Goal: Find specific page/section: Find specific page/section

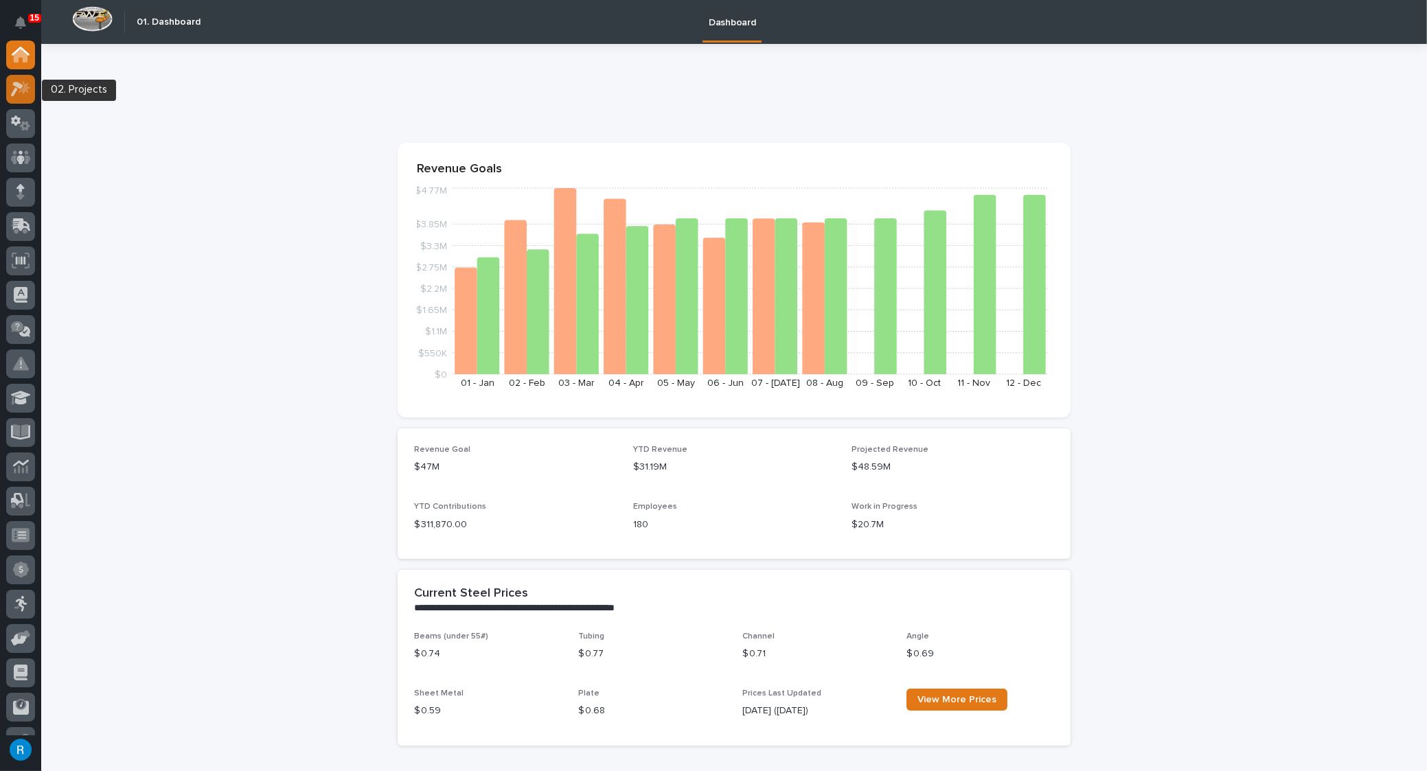
click at [13, 84] on icon at bounding box center [17, 89] width 12 height 15
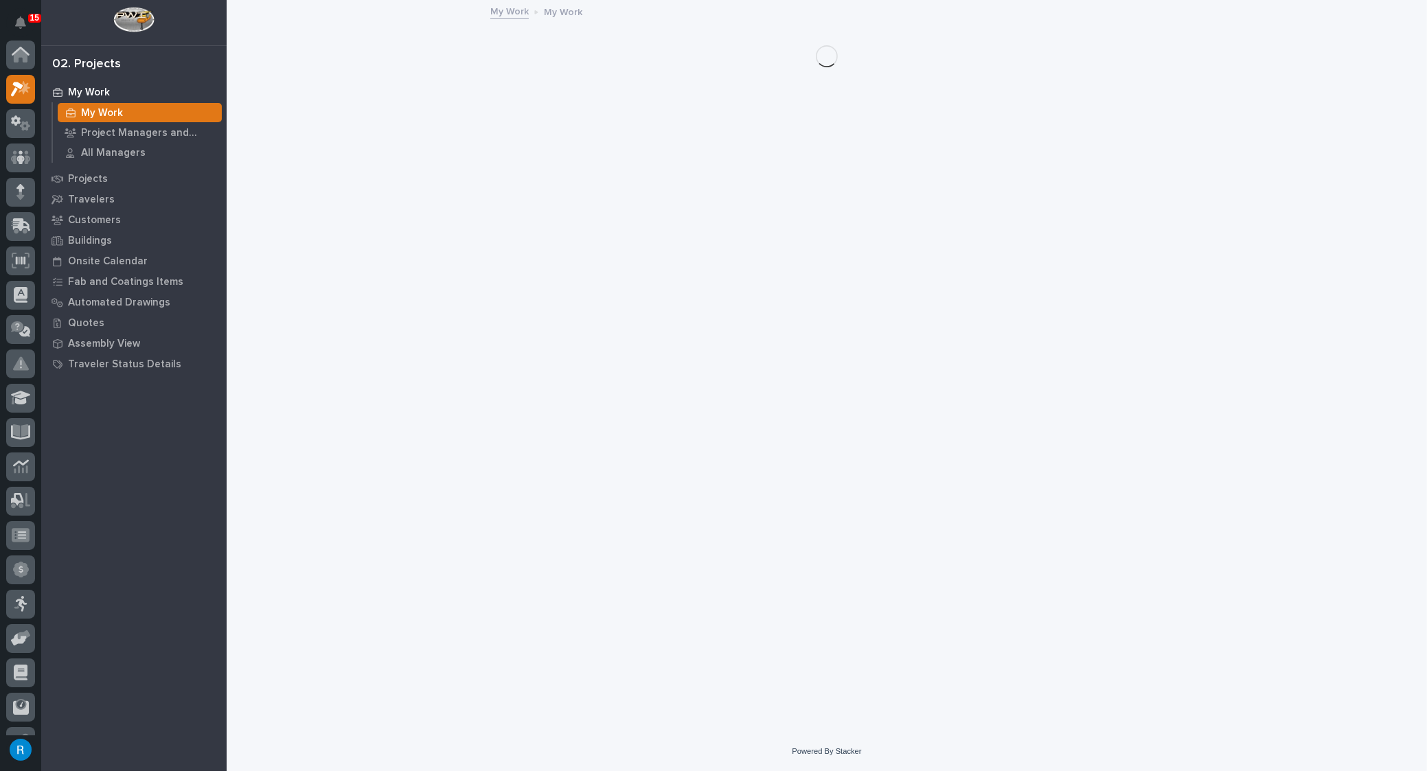
scroll to position [34, 0]
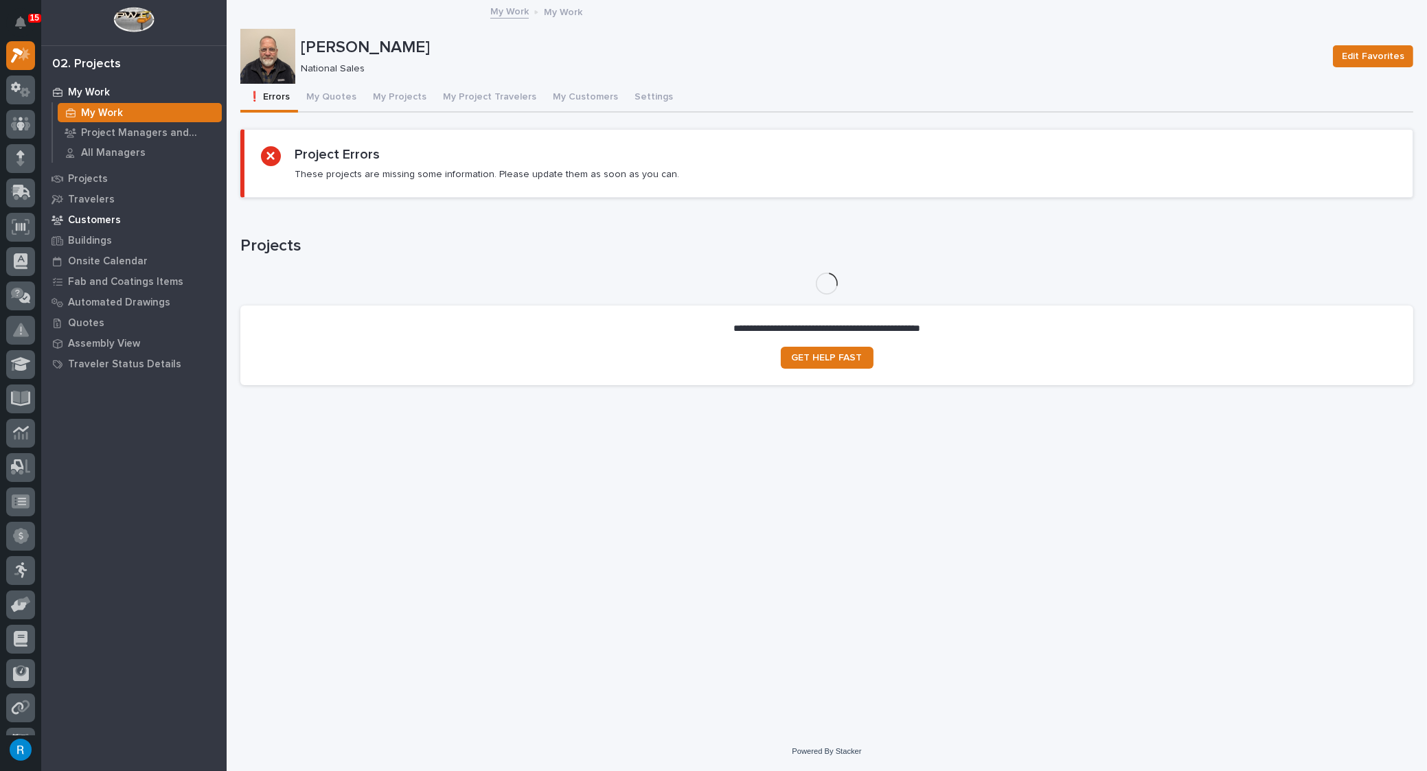
click at [90, 219] on p "Customers" at bounding box center [94, 220] width 53 height 12
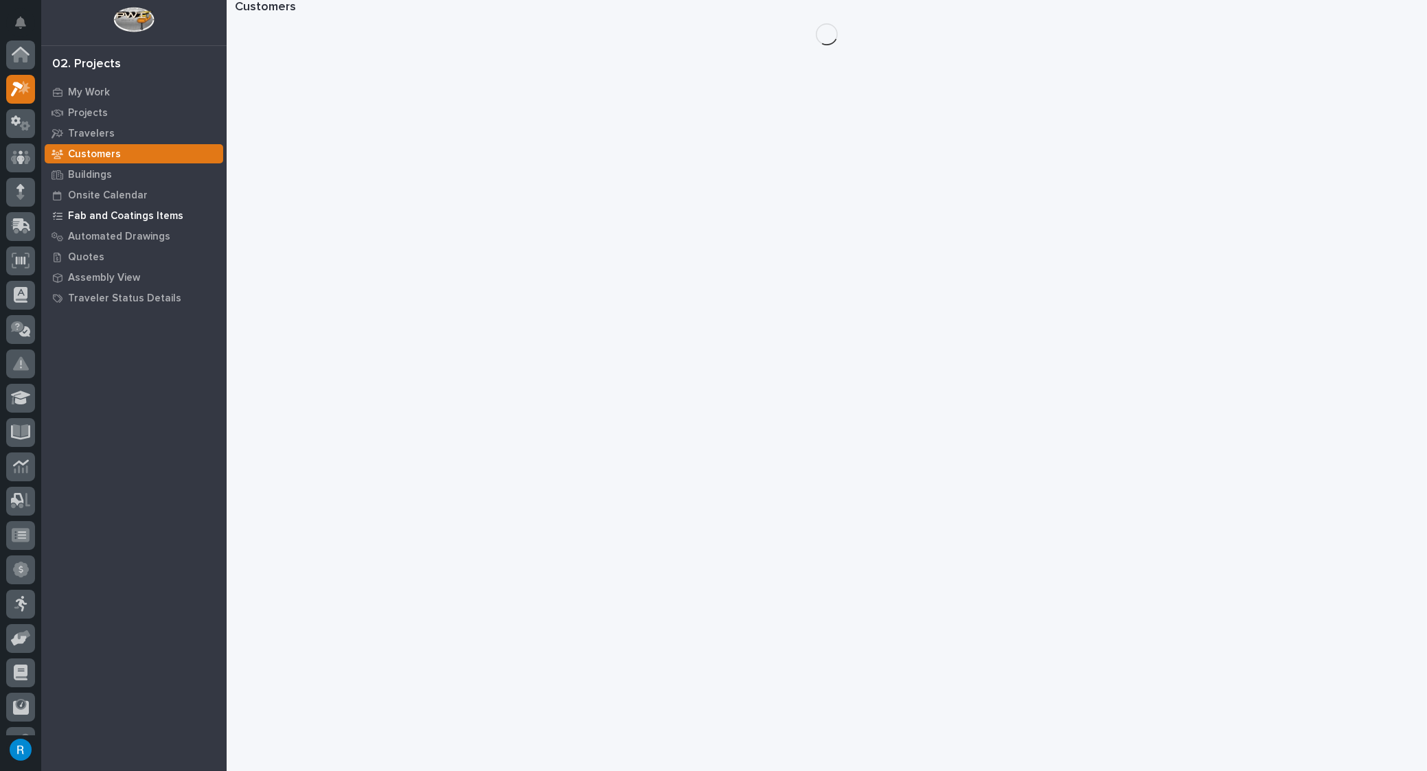
scroll to position [34, 0]
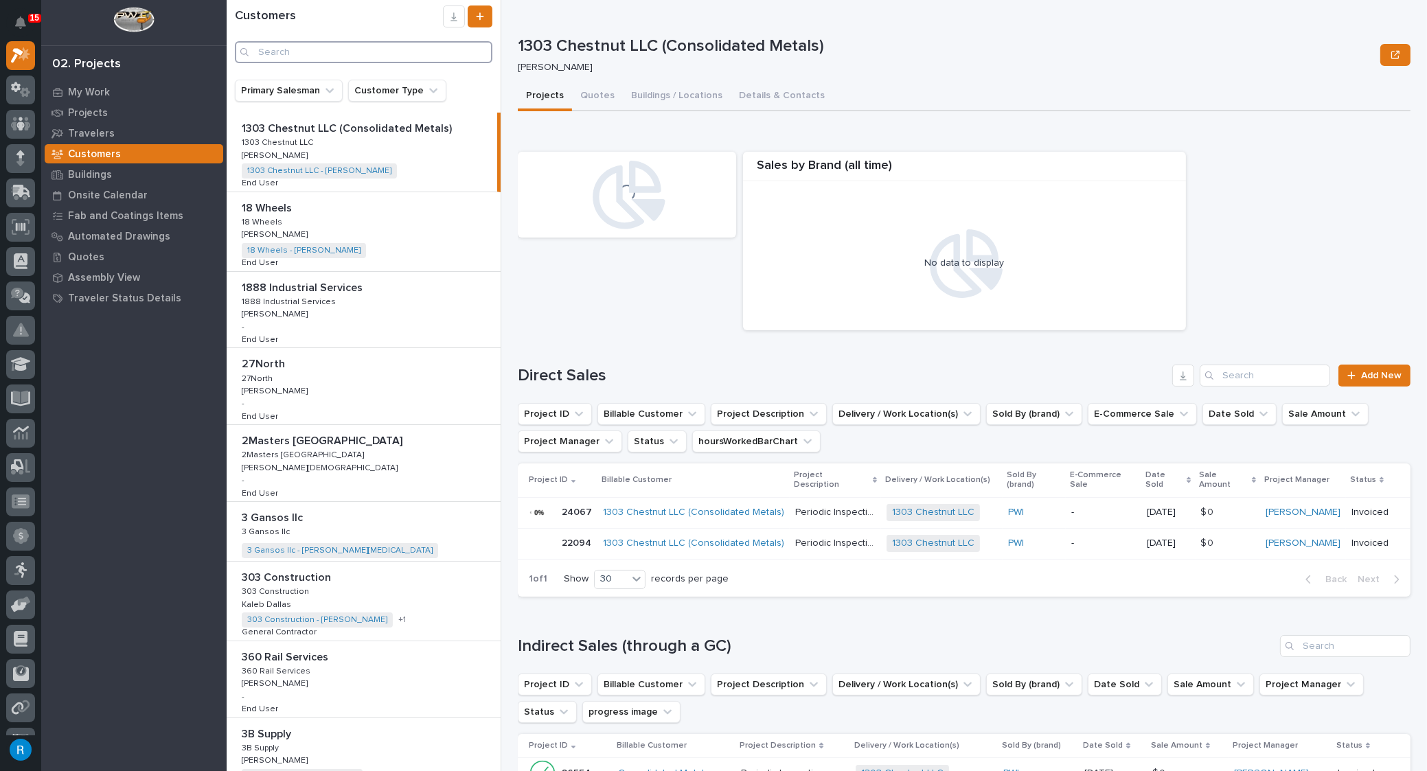
click at [268, 51] on input "Search" at bounding box center [363, 52] width 257 height 22
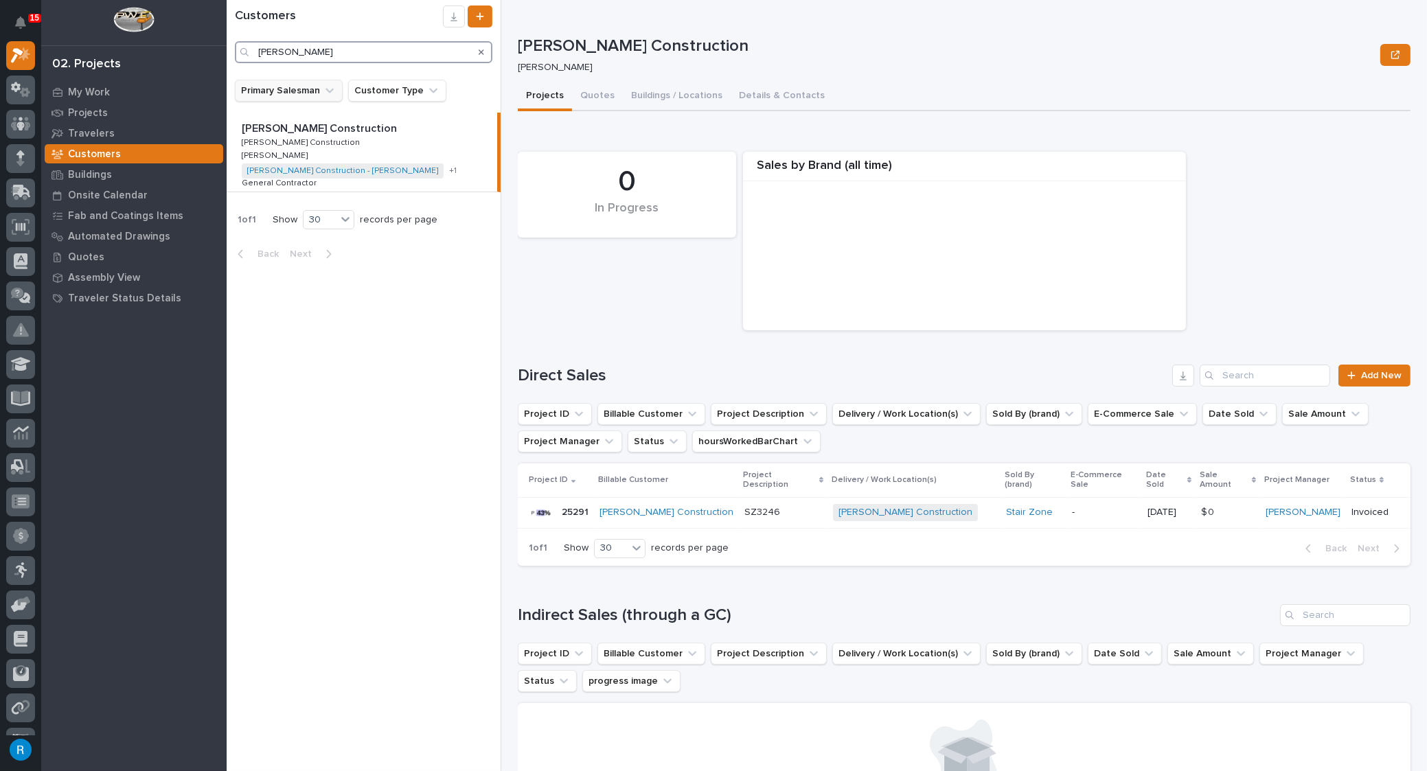
type input "[PERSON_NAME]"
click at [286, 94] on button "Primary Salesman" at bounding box center [289, 91] width 108 height 22
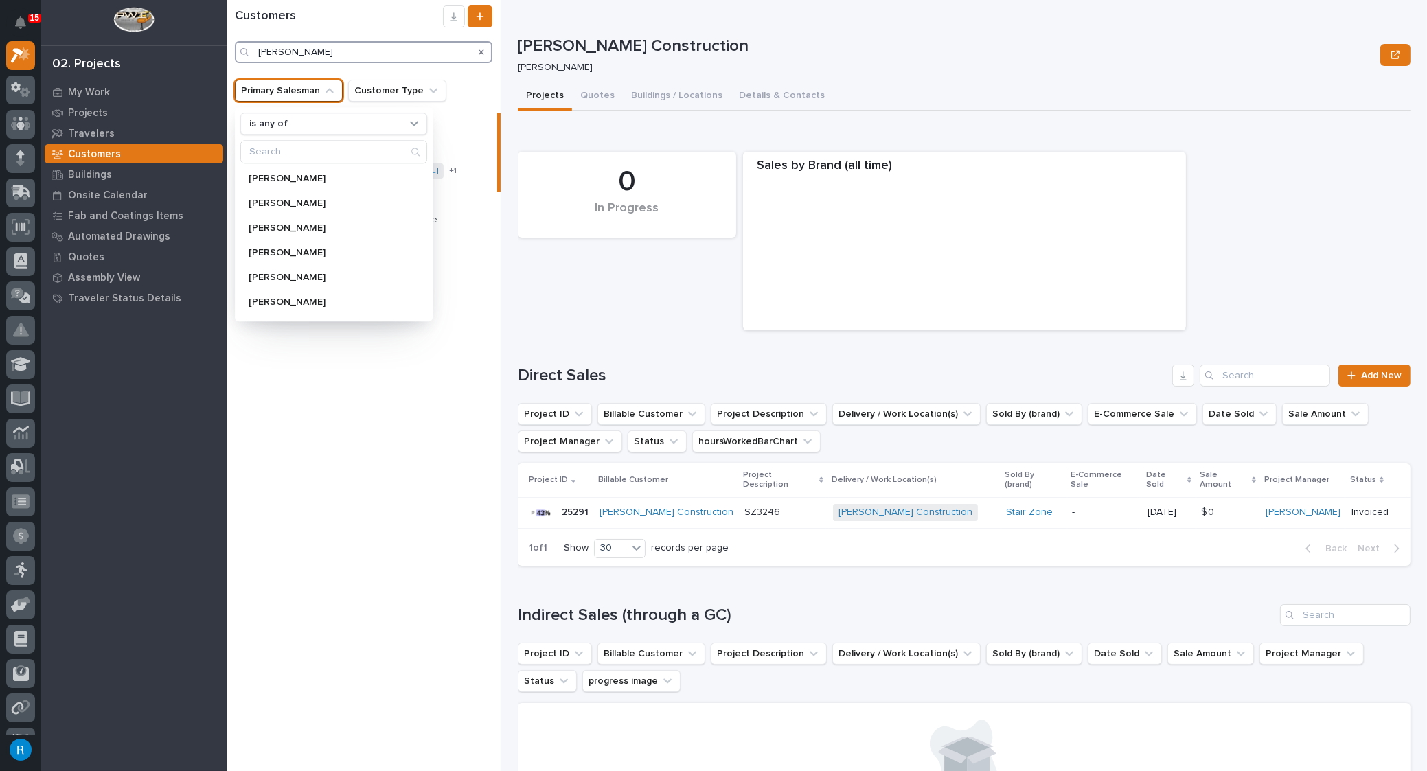
click at [420, 55] on input "[PERSON_NAME]" at bounding box center [363, 52] width 257 height 22
